Goal: Information Seeking & Learning: Find specific fact

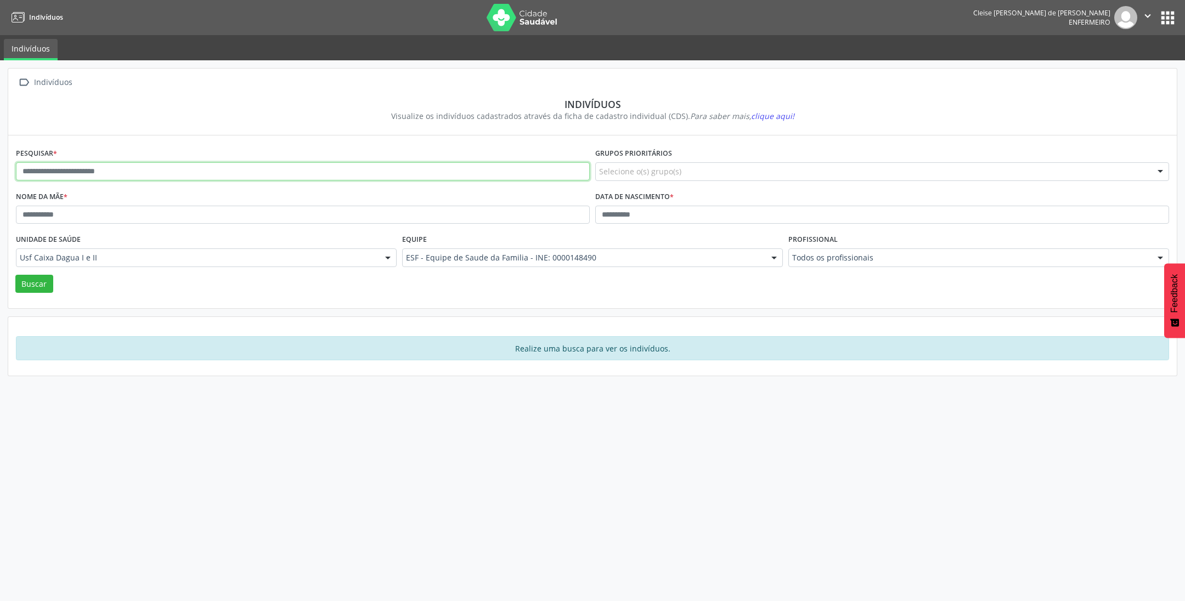
click at [129, 178] on input "text" at bounding box center [303, 171] width 574 height 19
type input "*****"
click at [31, 284] on button "Buscar" at bounding box center [34, 284] width 38 height 19
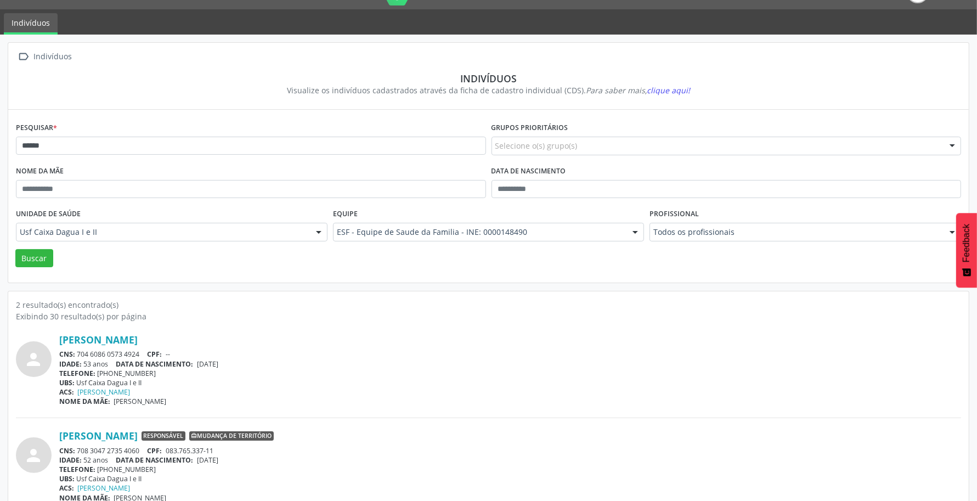
scroll to position [44, 0]
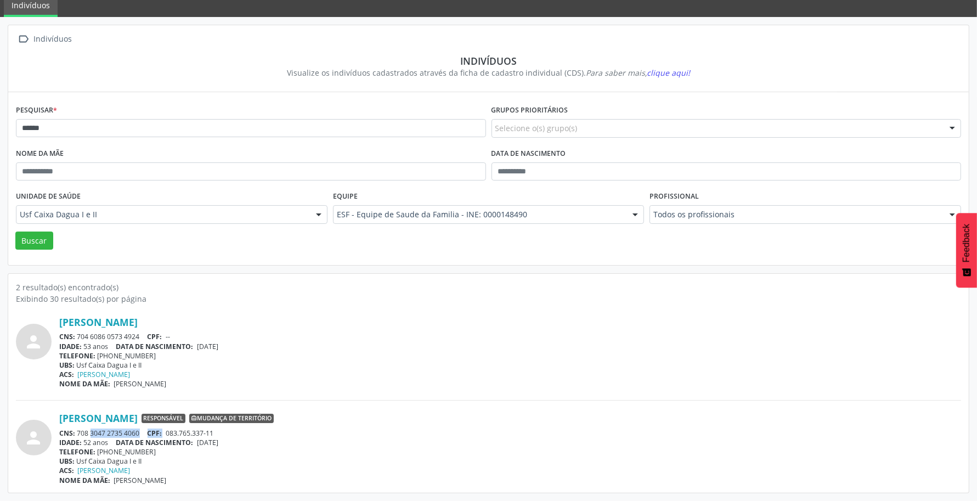
drag, startPoint x: 78, startPoint y: 433, endPoint x: 165, endPoint y: 432, distance: 86.7
click at [165, 432] on div "CNS: 708 3047 2735 4060 CPF: 083.765.337-11" at bounding box center [510, 432] width 902 height 9
click at [146, 433] on div "[PERSON_NAME] Responsável Mudança de território CNS: 708 3047 2735 4060 CPF: 08…" at bounding box center [510, 448] width 902 height 72
drag, startPoint x: 116, startPoint y: 435, endPoint x: 97, endPoint y: 437, distance: 19.3
click at [111, 437] on div "CNS: 708 3047 2735 4060 CPF: 083.765.337-11" at bounding box center [510, 432] width 902 height 9
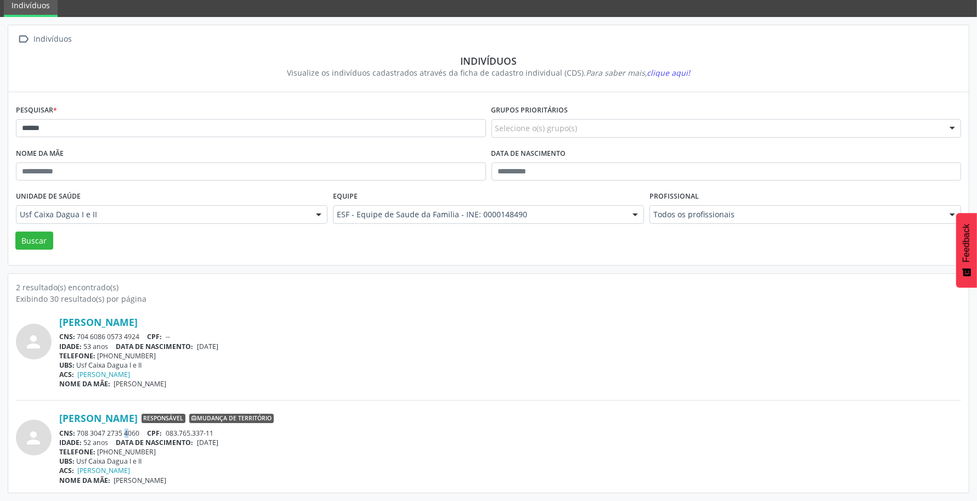
drag, startPoint x: 78, startPoint y: 432, endPoint x: 140, endPoint y: 432, distance: 62.5
click at [140, 432] on div "CNS: 708 3047 2735 4060 CPF: 083.765.337-11" at bounding box center [510, 432] width 902 height 9
copy div "708 3047 2735 4060"
click at [103, 417] on link "[PERSON_NAME]" at bounding box center [98, 418] width 78 height 12
